Goal: Task Accomplishment & Management: Use online tool/utility

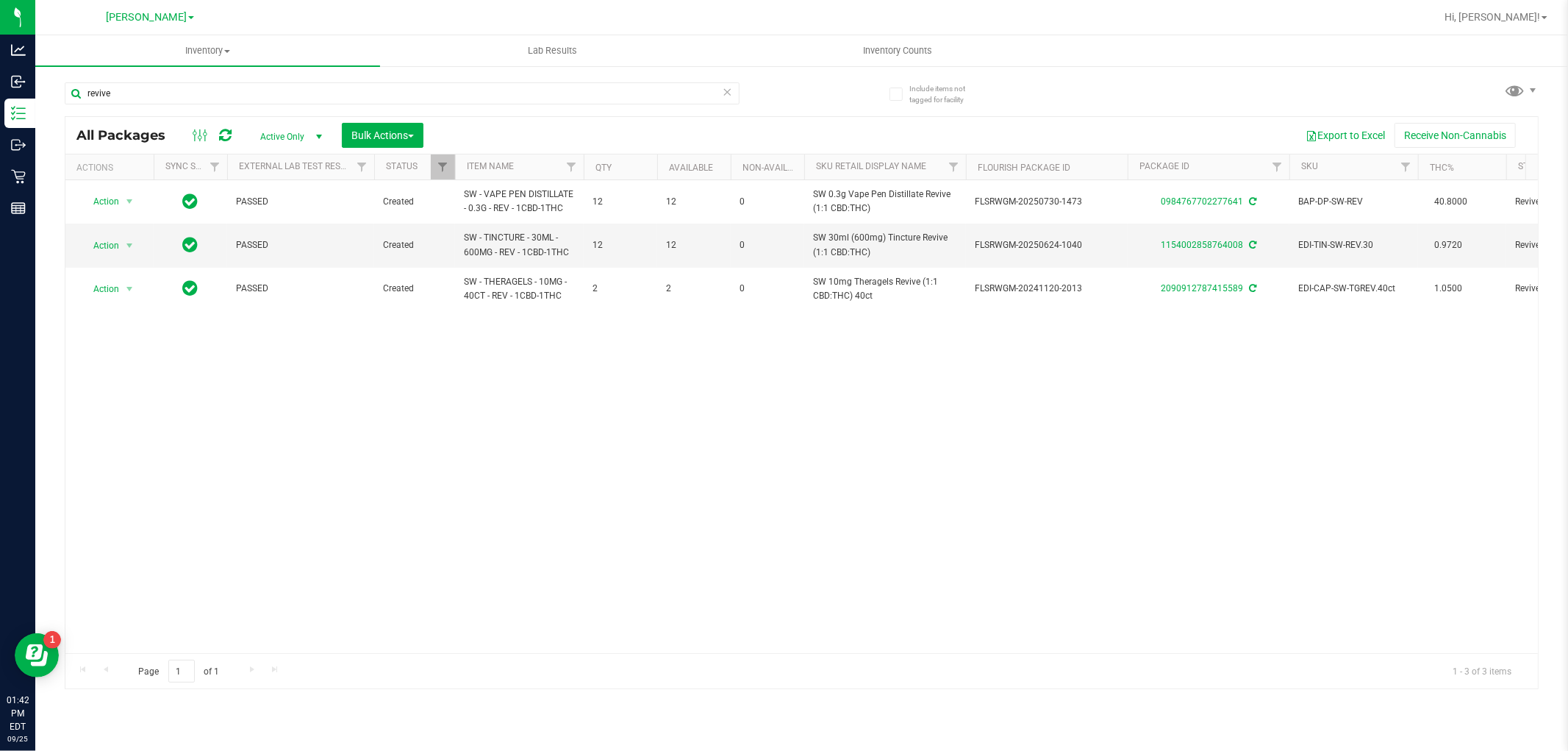
click at [724, 92] on icon at bounding box center [728, 91] width 10 height 17
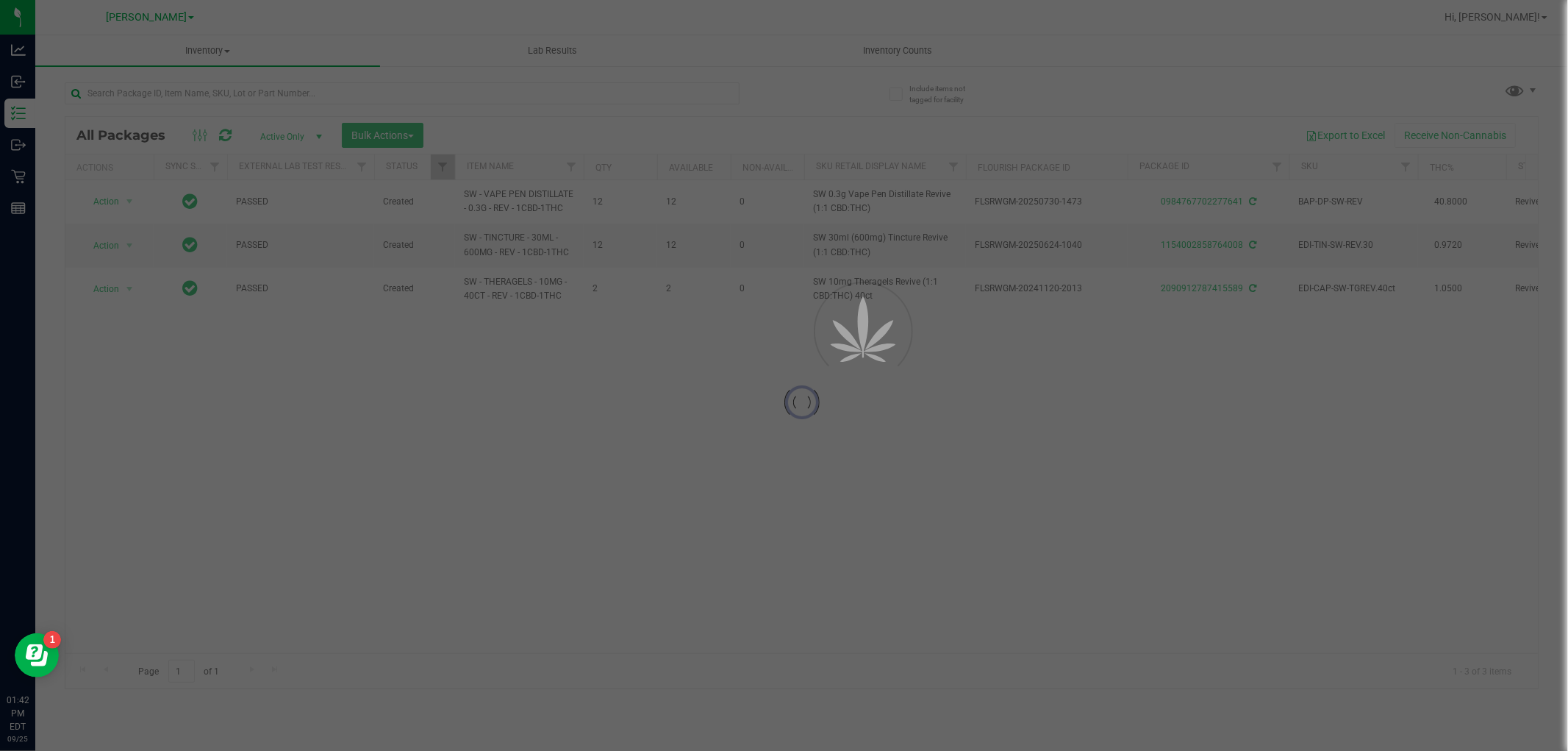
click at [677, 92] on div at bounding box center [784, 375] width 1568 height 751
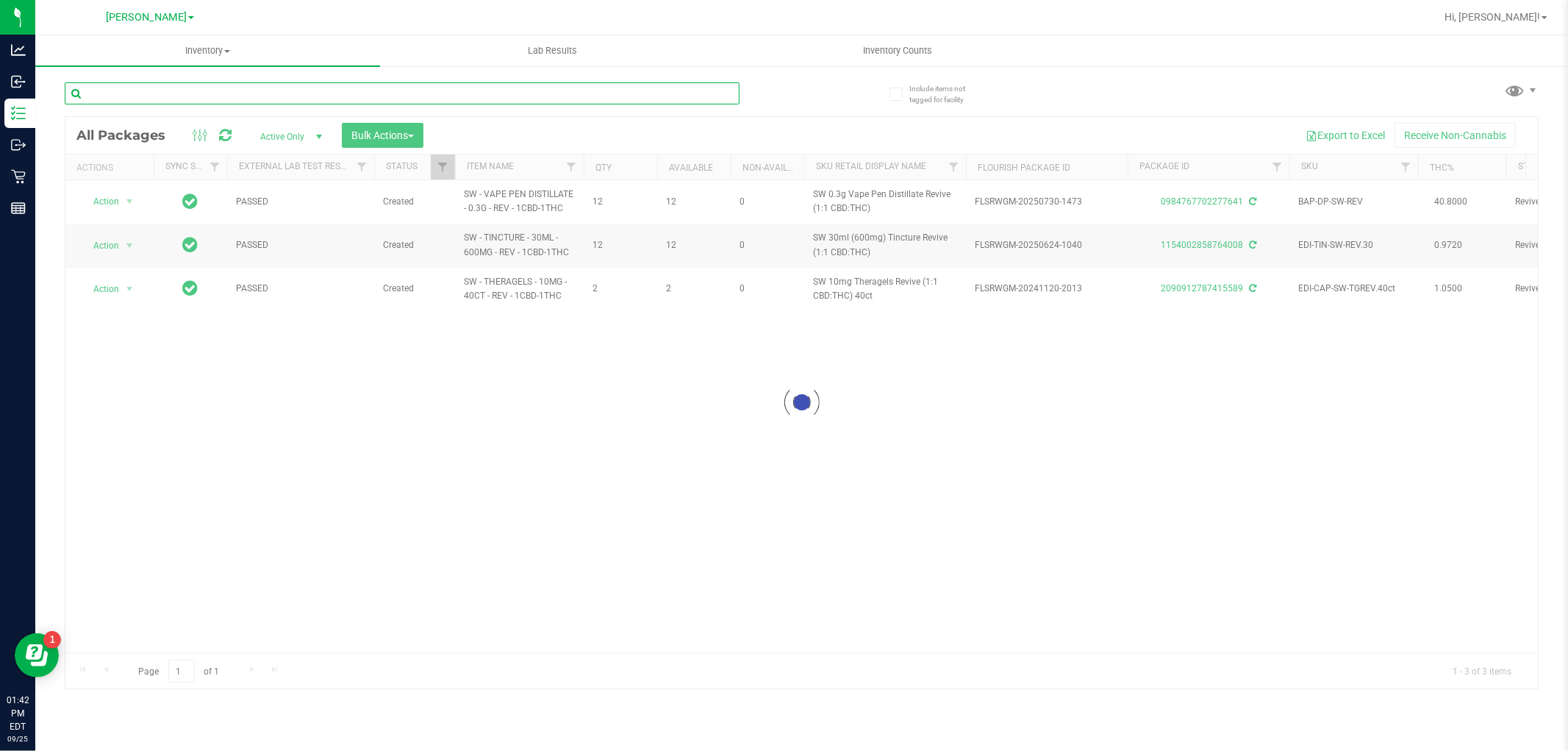
click at [669, 92] on input "text" at bounding box center [402, 93] width 675 height 22
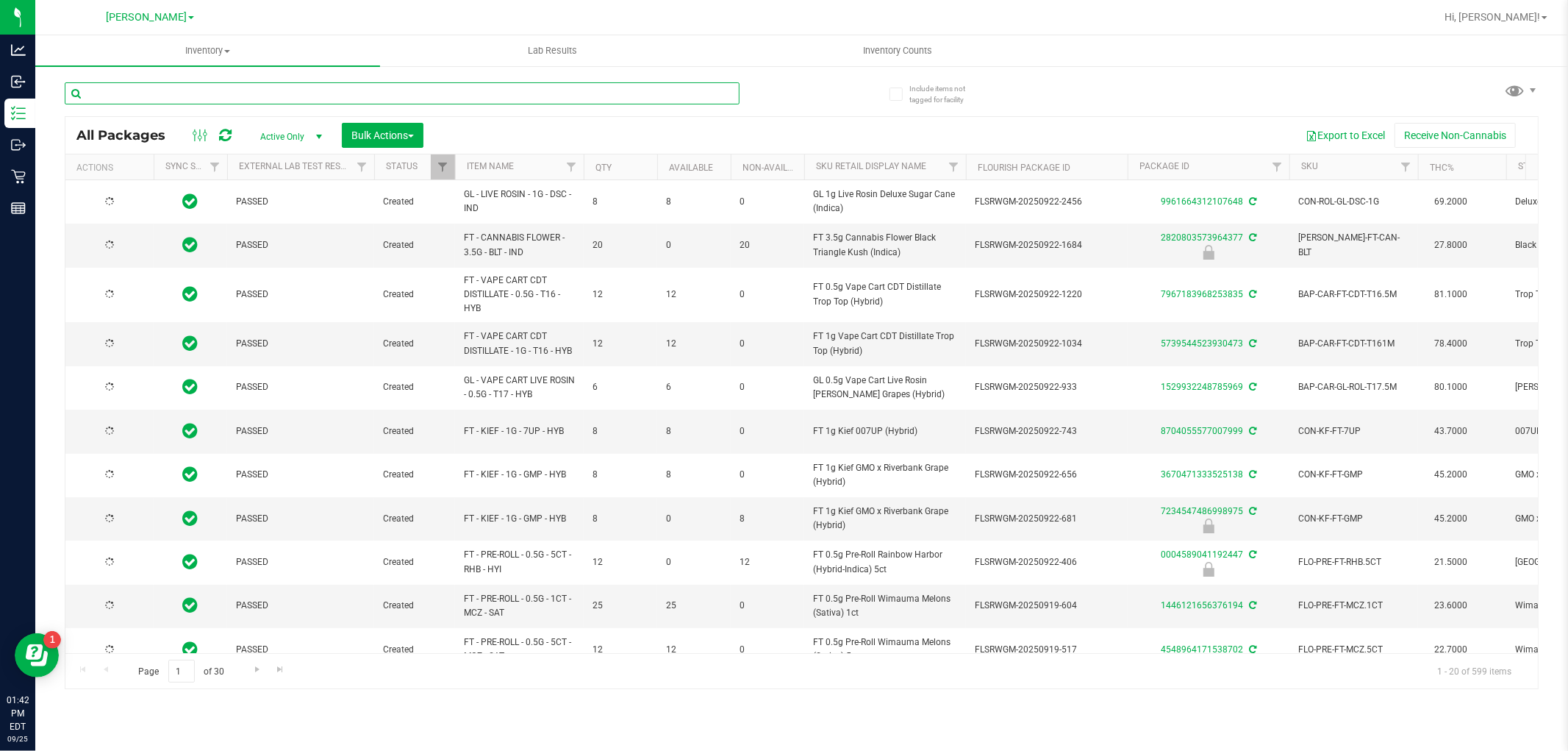
click at [669, 92] on input "text" at bounding box center [402, 93] width 675 height 22
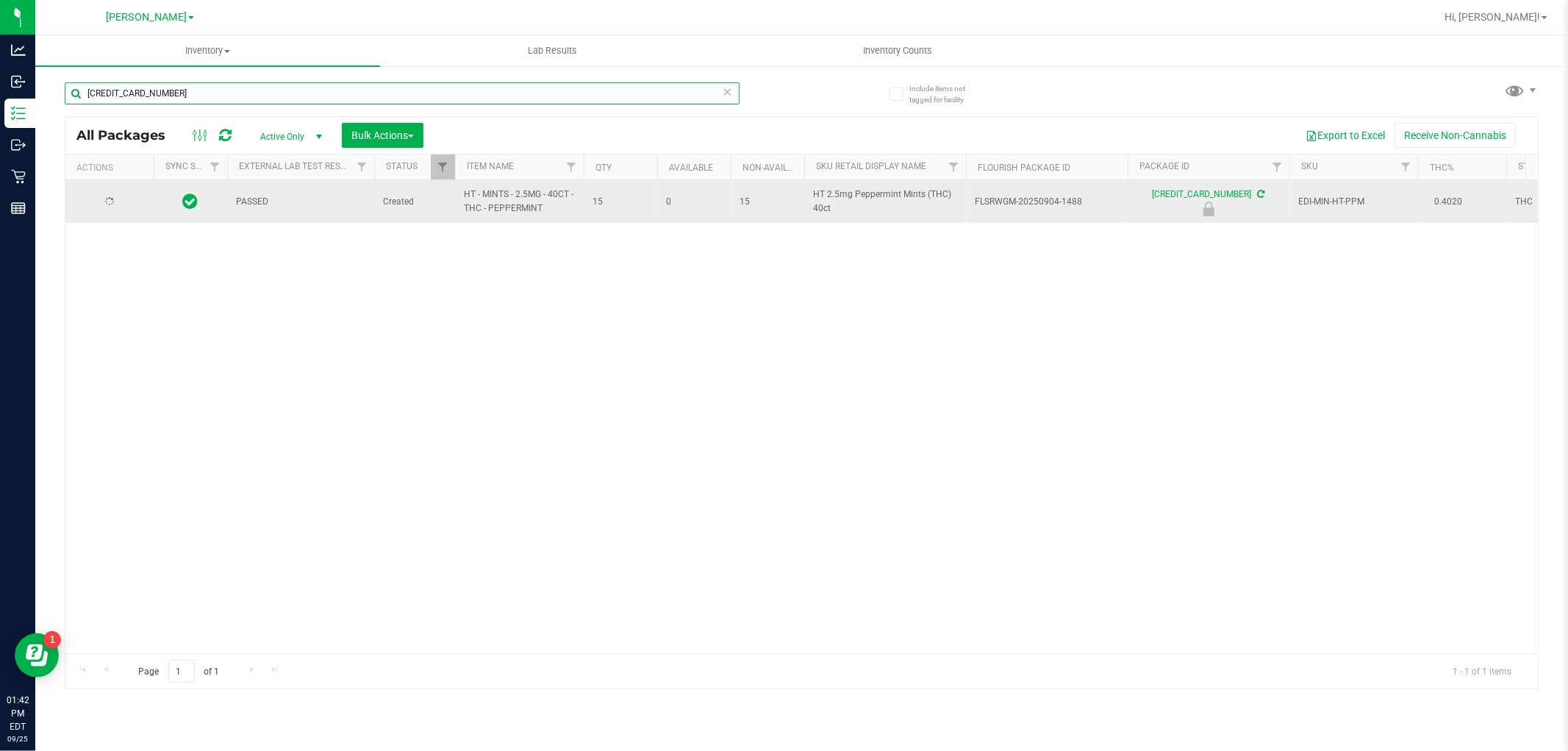
type input "[CREDIT_CARD_NUMBER]"
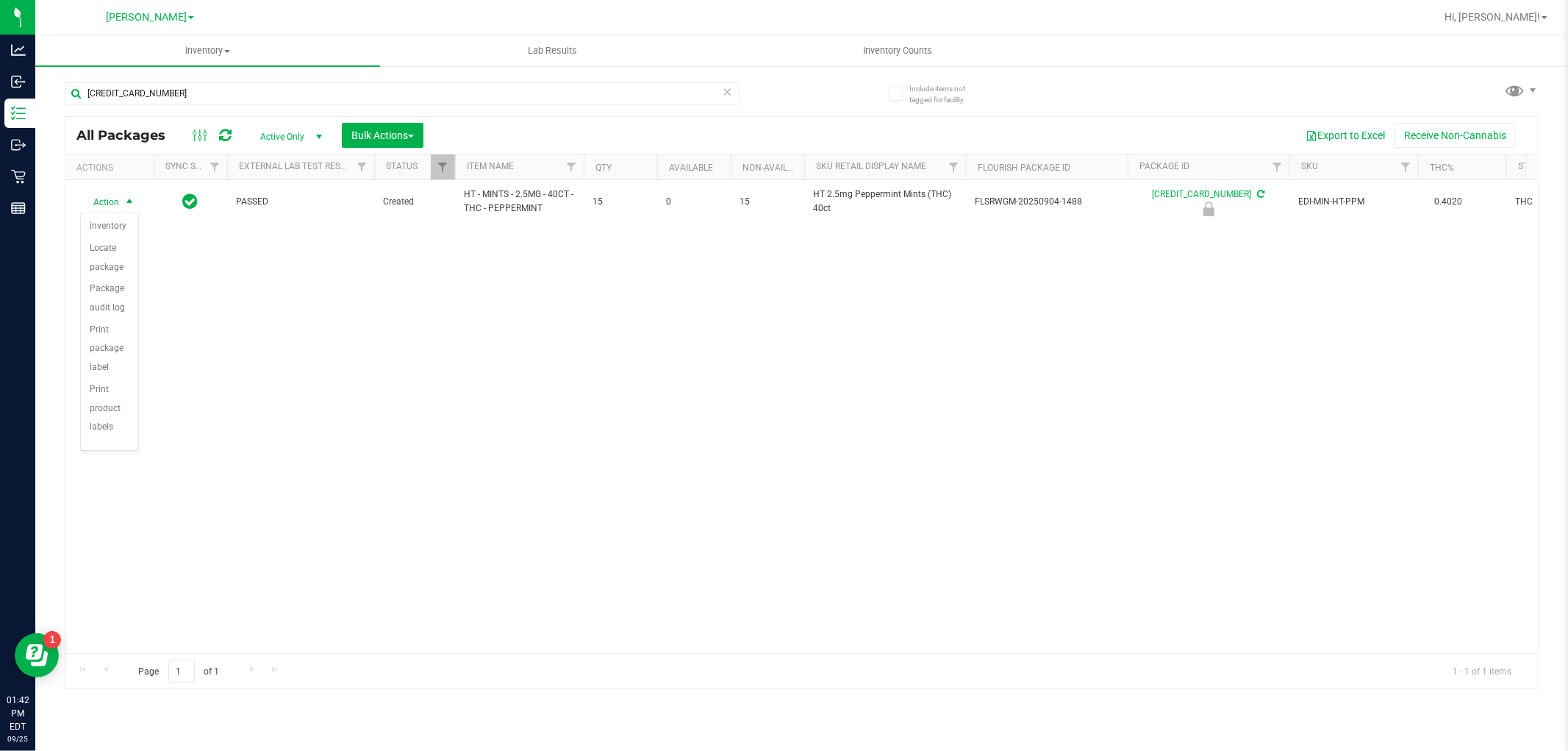
scroll to position [107, 0]
click at [104, 420] on li "Unlock package" at bounding box center [110, 412] width 58 height 40
